Goal: Information Seeking & Learning: Learn about a topic

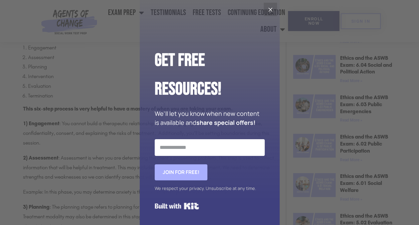
scroll to position [399, 0]
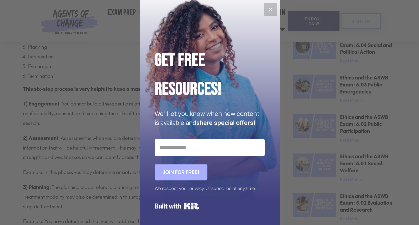
click at [267, 7] on icon "Close" at bounding box center [270, 10] width 8 height 8
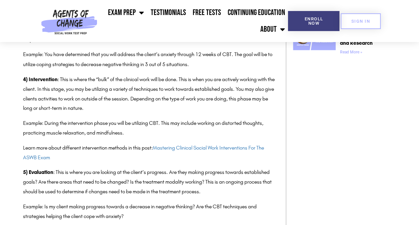
scroll to position [532, 0]
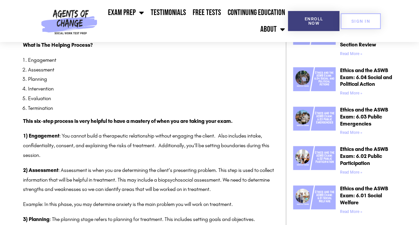
scroll to position [467, 0]
